Goal: Navigation & Orientation: Find specific page/section

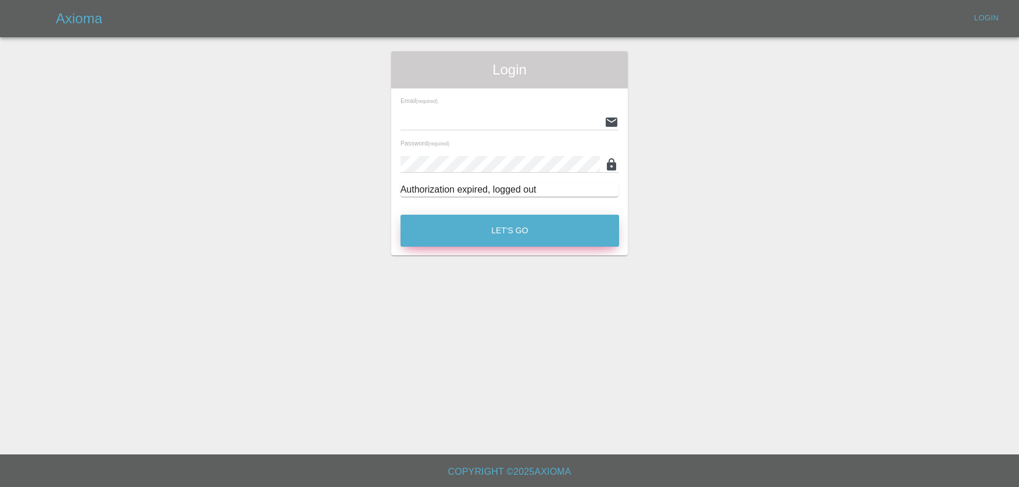
type input "[EMAIL_ADDRESS][DOMAIN_NAME]"
click at [571, 229] on button "Let's Go" at bounding box center [510, 231] width 219 height 32
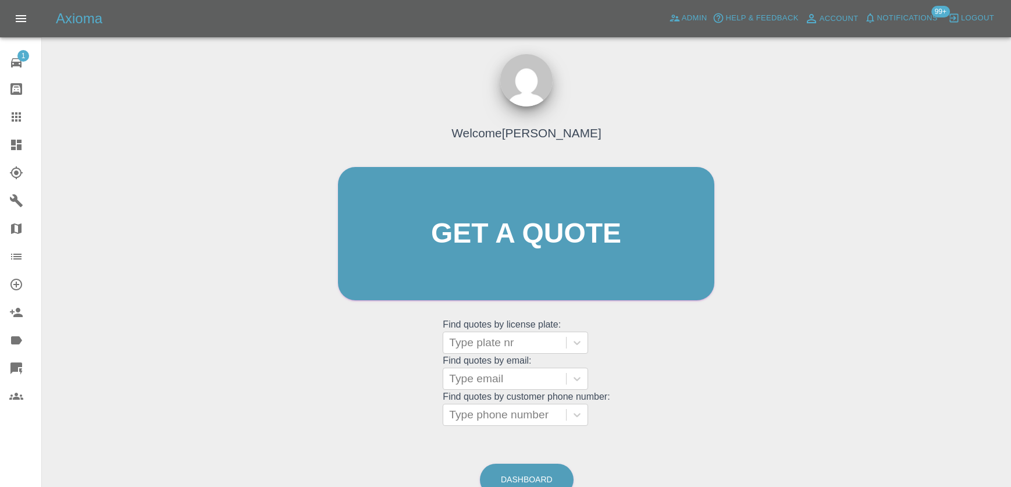
click at [910, 22] on span "Notifications" at bounding box center [907, 18] width 60 height 13
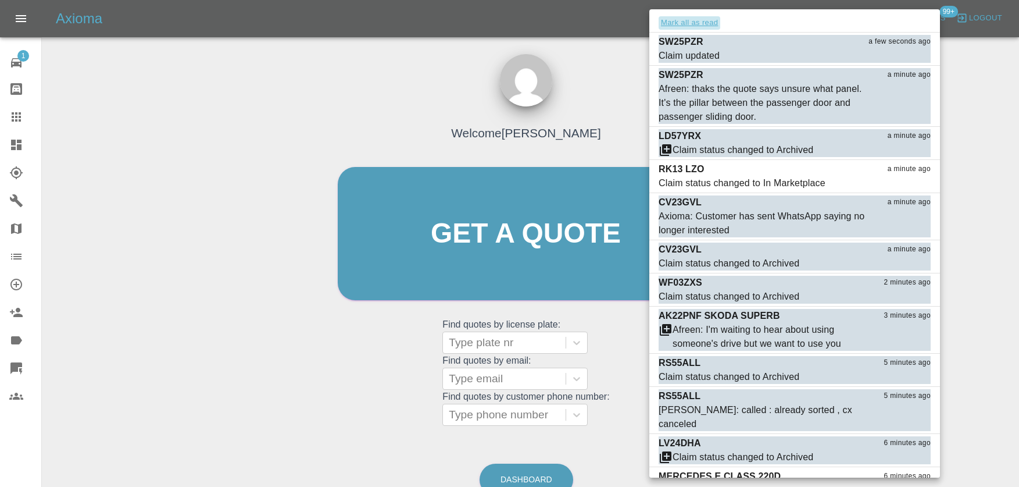
click at [676, 25] on button "Mark all as read" at bounding box center [690, 22] width 62 height 13
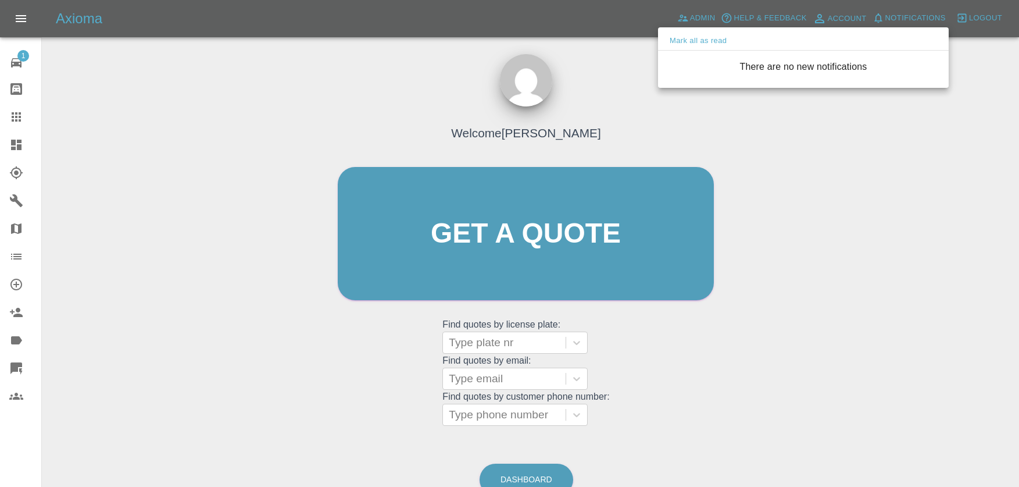
click at [622, 58] on div at bounding box center [509, 243] width 1019 height 487
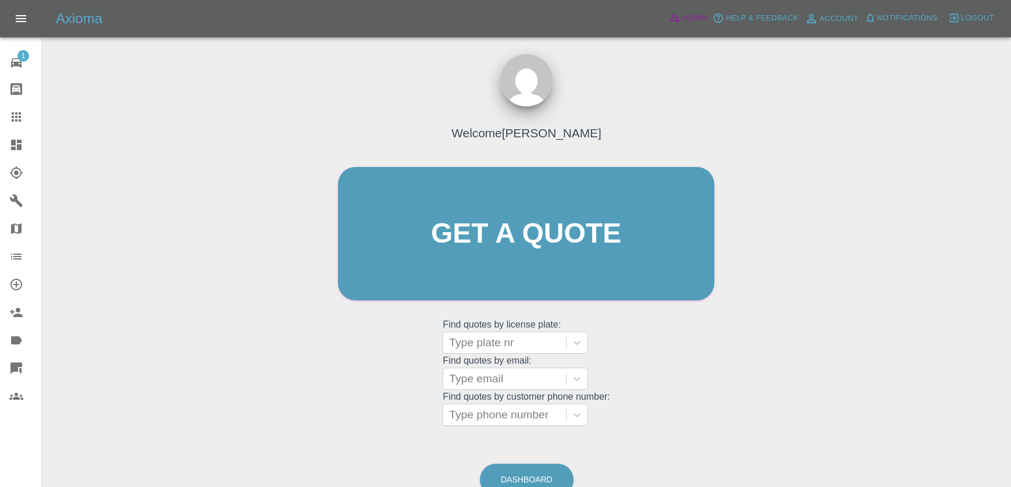
click at [675, 20] on icon at bounding box center [674, 18] width 10 height 7
